Goal: Navigation & Orientation: Find specific page/section

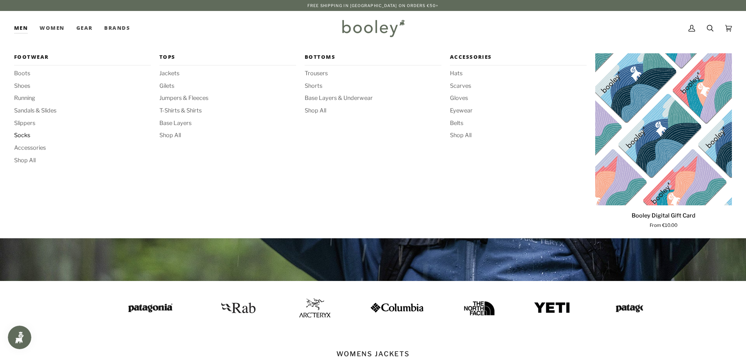
click at [28, 135] on span "Socks" at bounding box center [82, 135] width 137 height 9
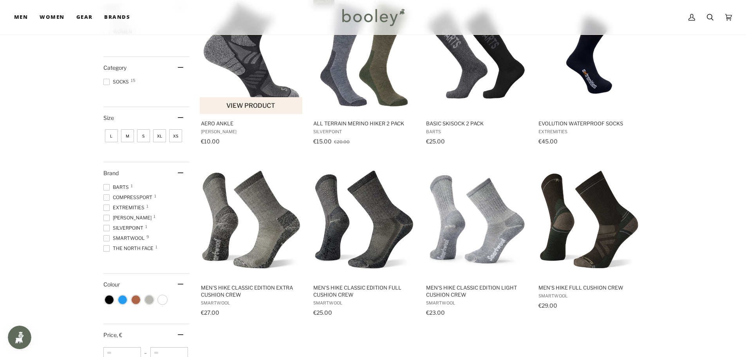
scroll to position [157, 0]
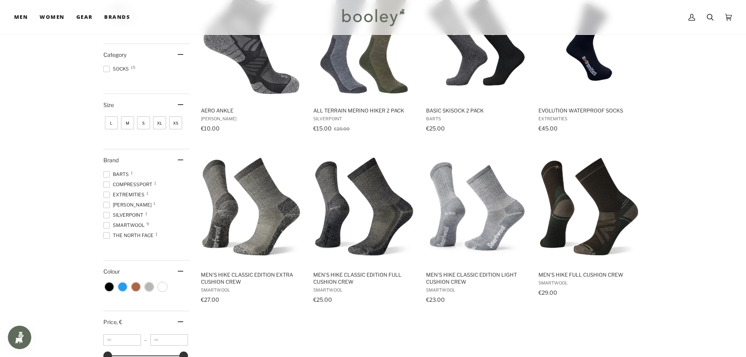
click at [112, 125] on span "L" at bounding box center [111, 122] width 13 height 13
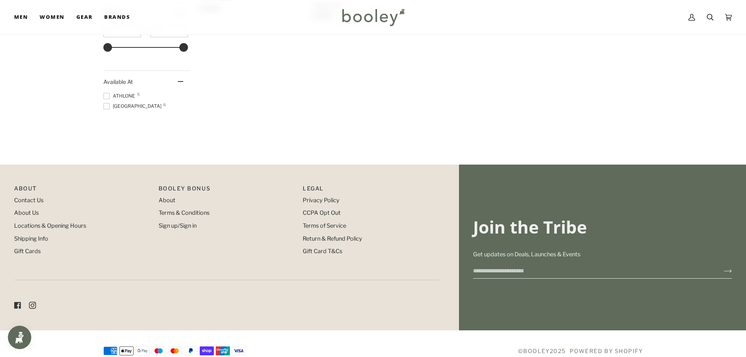
scroll to position [462, 0]
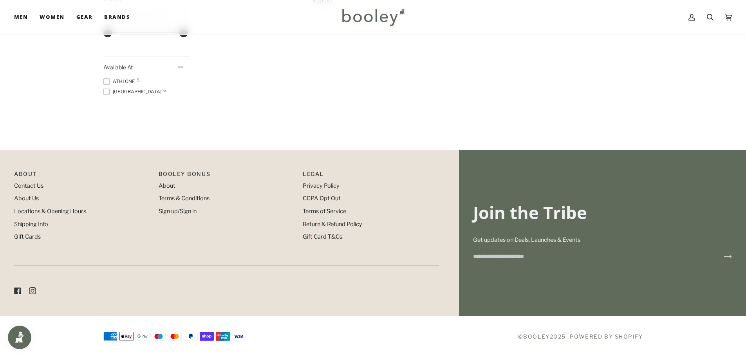
click at [44, 215] on link "Locations & Opening Hours" at bounding box center [50, 211] width 72 height 7
